Goal: Task Accomplishment & Management: Manage account settings

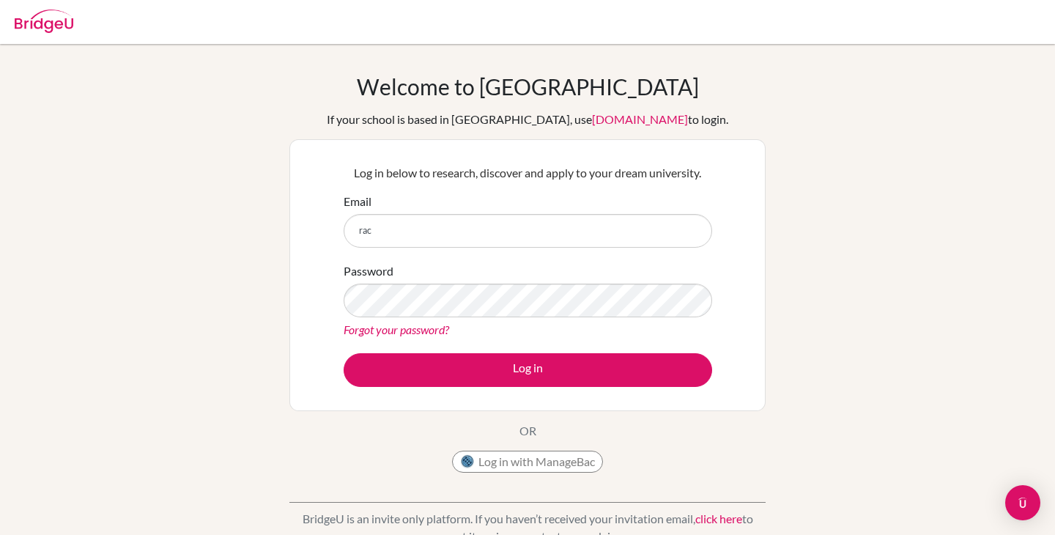
type input "[PERSON_NAME][EMAIL_ADDRESS][DOMAIN_NAME]"
click at [344, 353] on button "Log in" at bounding box center [528, 370] width 369 height 34
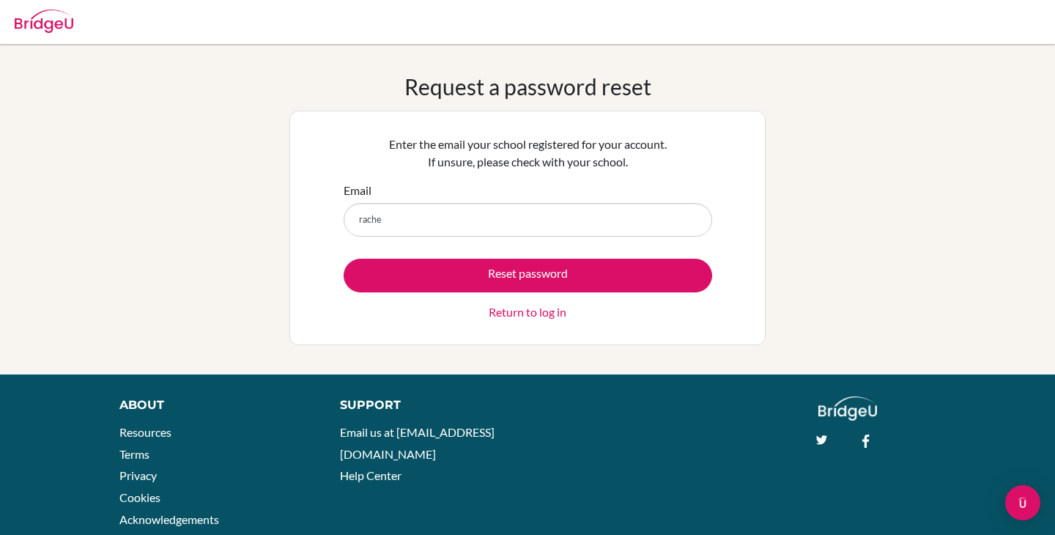
type input "rachelle.setiawan@springfieldschool.online"
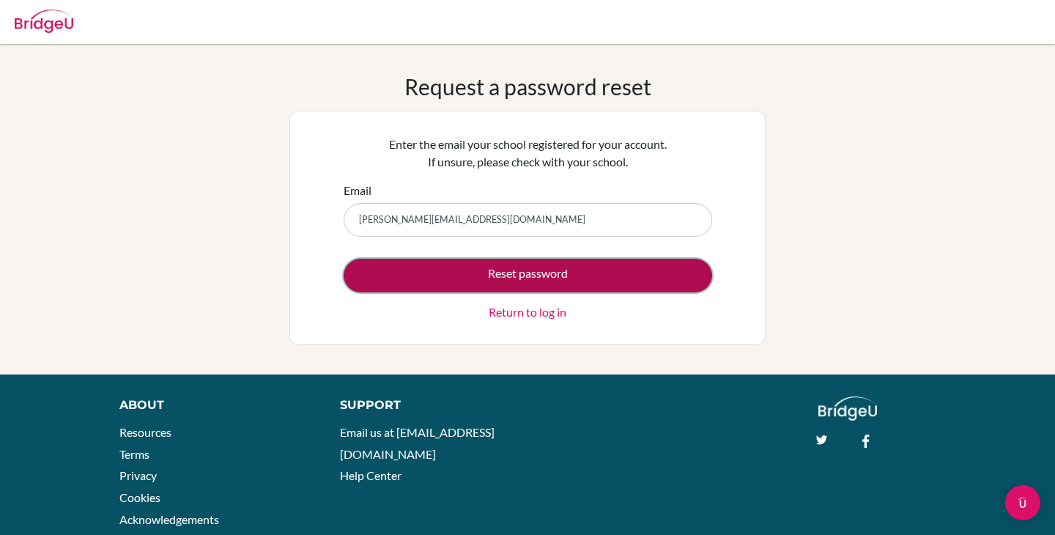
click at [444, 286] on button "Reset password" at bounding box center [528, 276] width 369 height 34
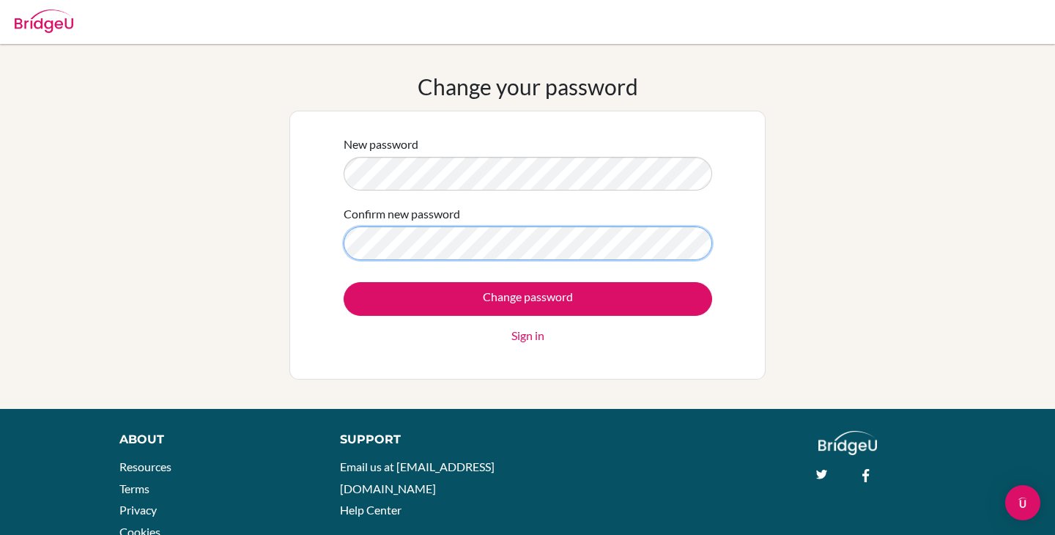
click at [344, 282] on input "Change password" at bounding box center [528, 299] width 369 height 34
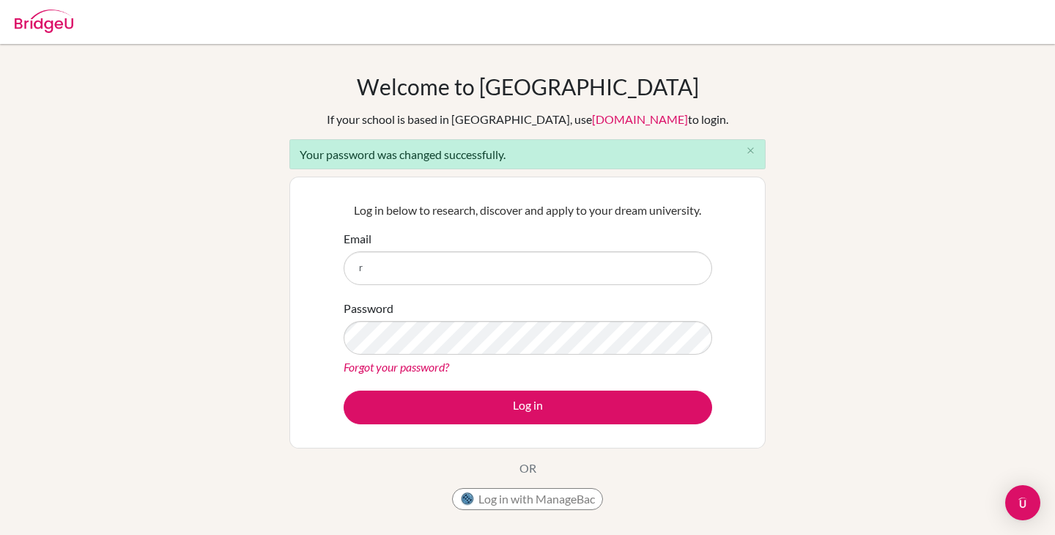
type input "[PERSON_NAME][EMAIL_ADDRESS][DOMAIN_NAME]"
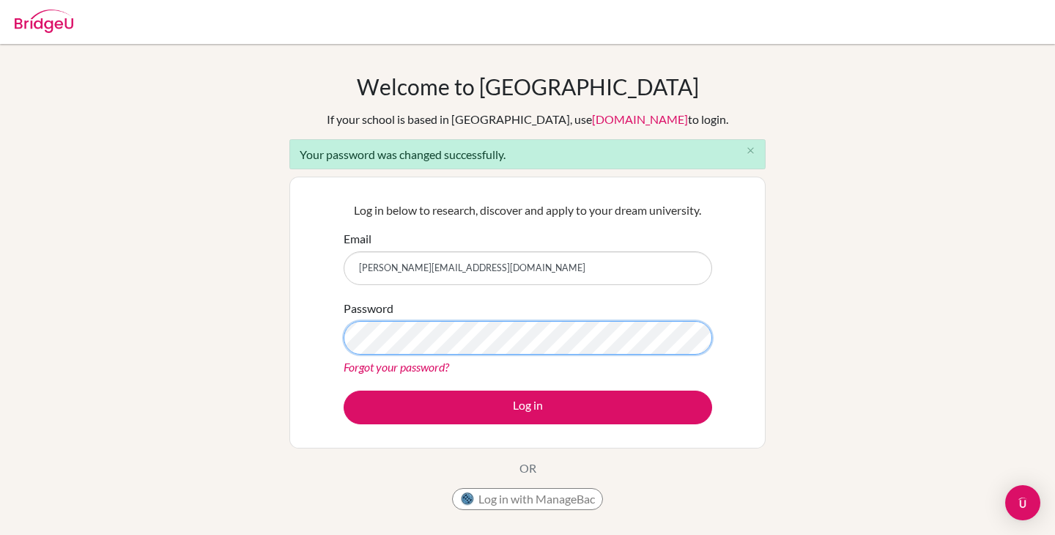
click at [344, 391] on button "Log in" at bounding box center [528, 408] width 369 height 34
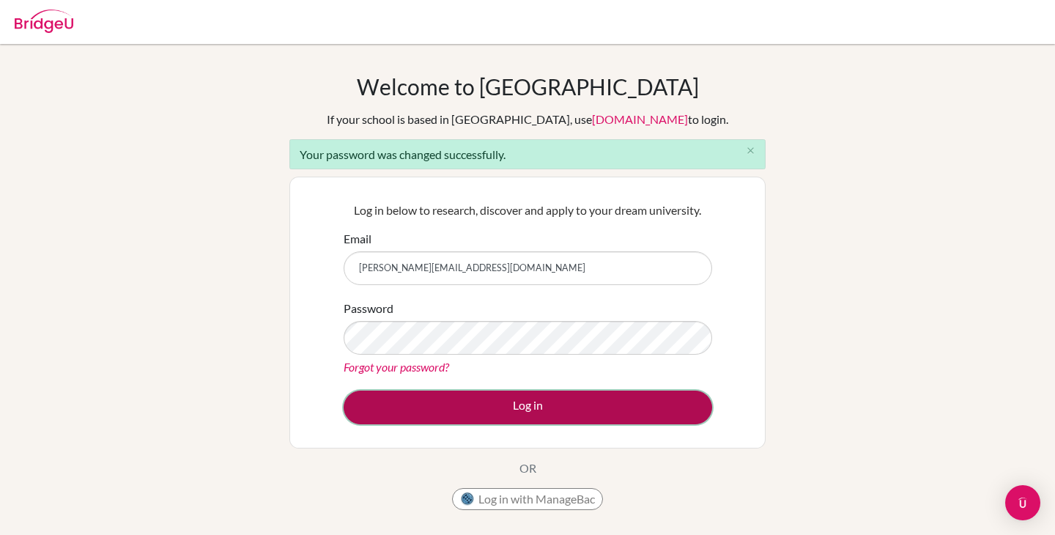
click at [507, 403] on button "Log in" at bounding box center [528, 408] width 369 height 34
